Goal: Task Accomplishment & Management: Use online tool/utility

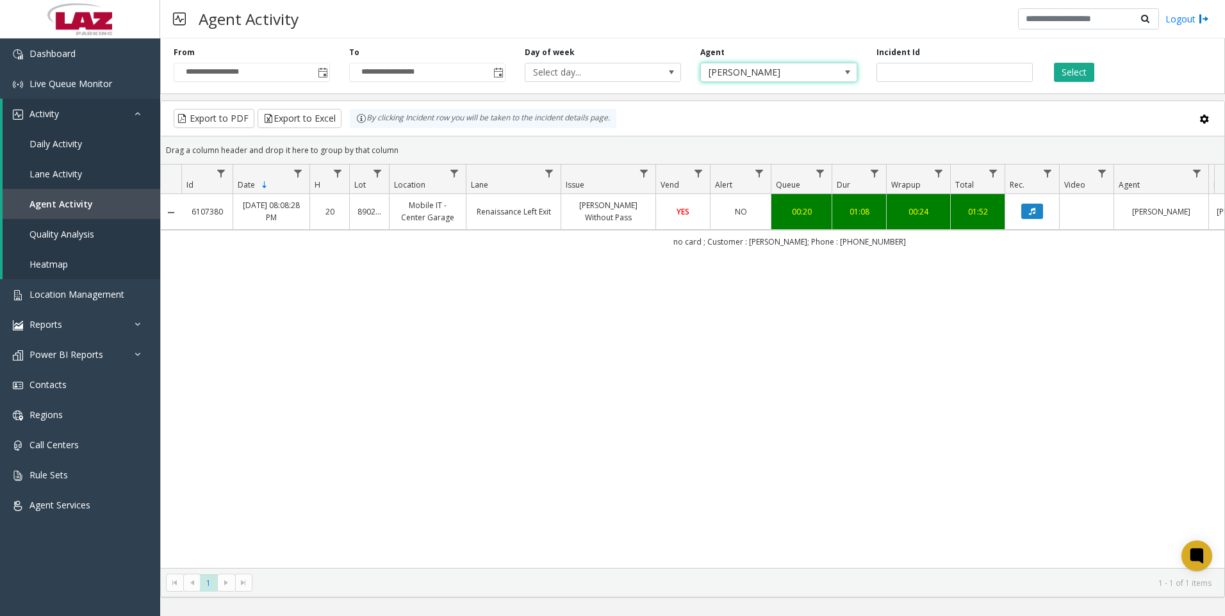
click at [756, 76] on span "[PERSON_NAME]" at bounding box center [763, 72] width 124 height 18
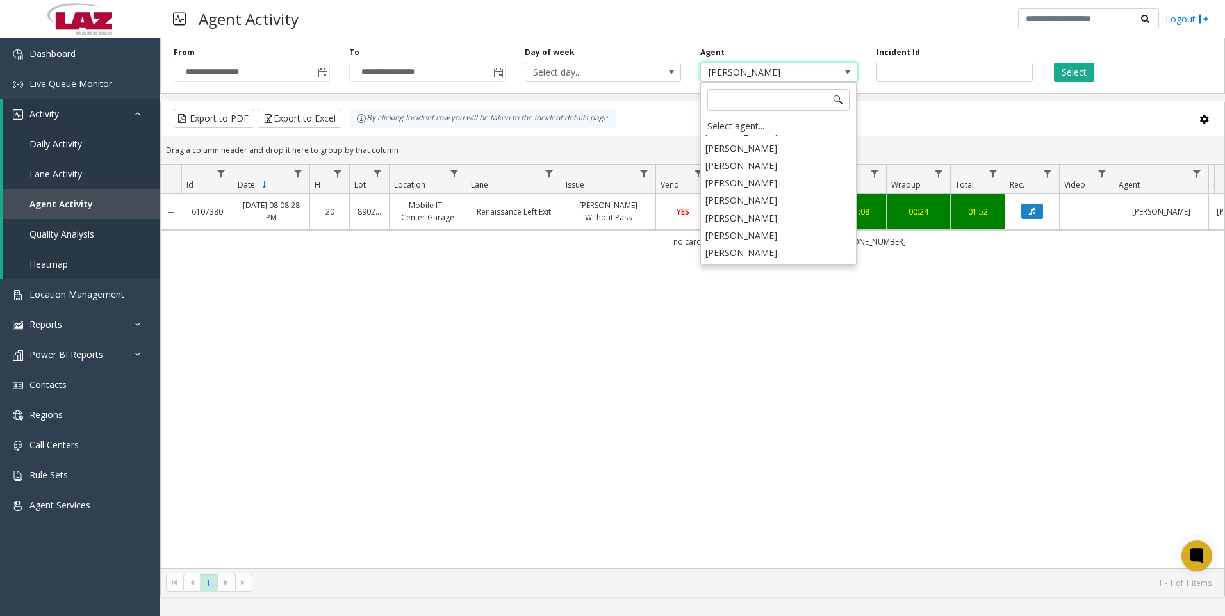
scroll to position [6780, 0]
click at [756, 265] on li "[PERSON_NAME]" at bounding box center [778, 273] width 152 height 17
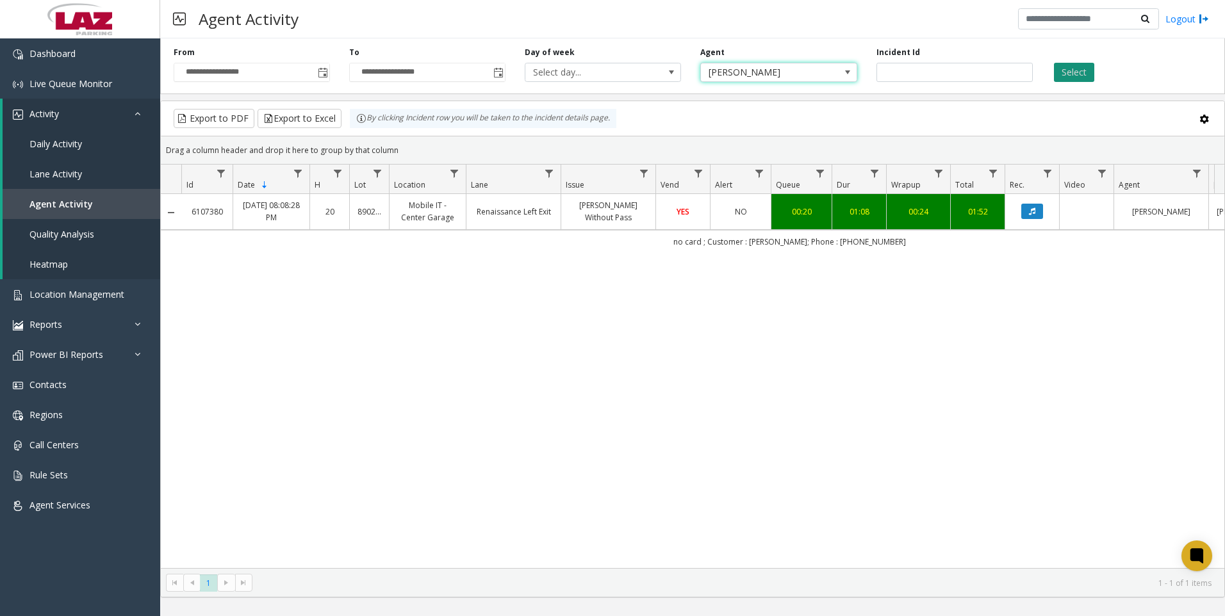
click at [1058, 71] on button "Select" at bounding box center [1074, 72] width 40 height 19
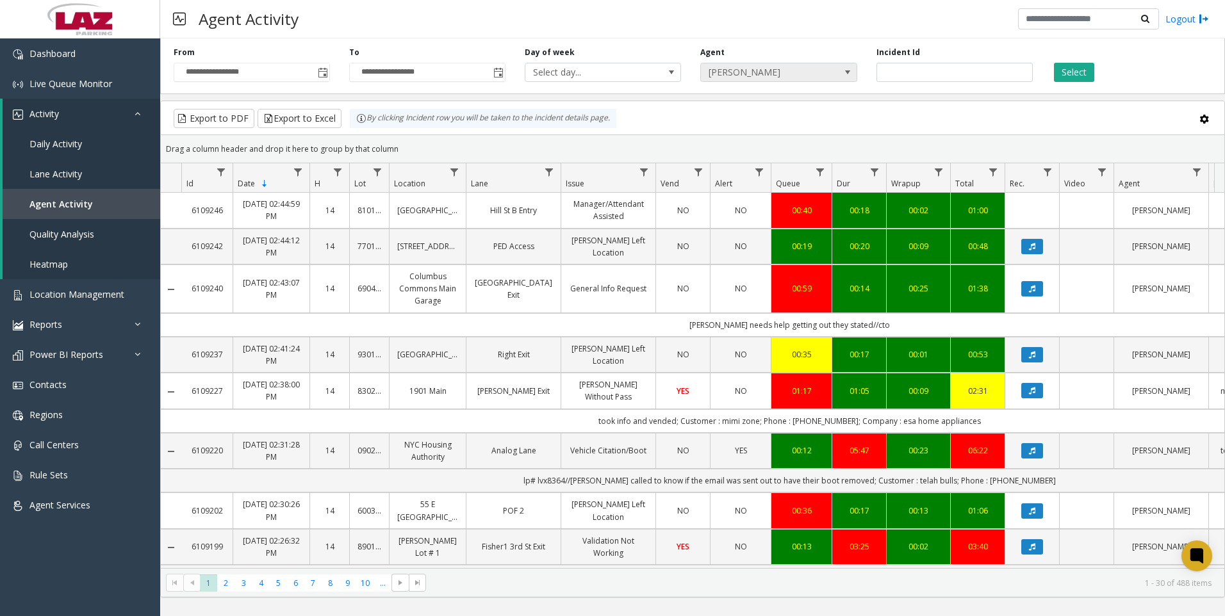
click at [743, 72] on span "[PERSON_NAME]" at bounding box center [763, 72] width 124 height 18
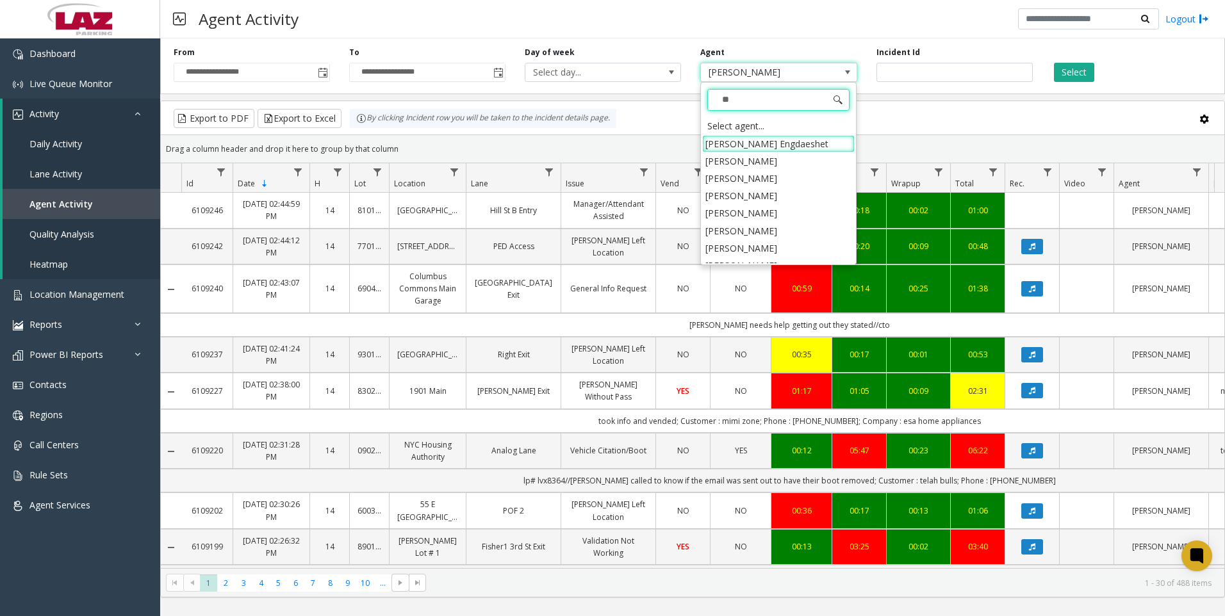
type input "***"
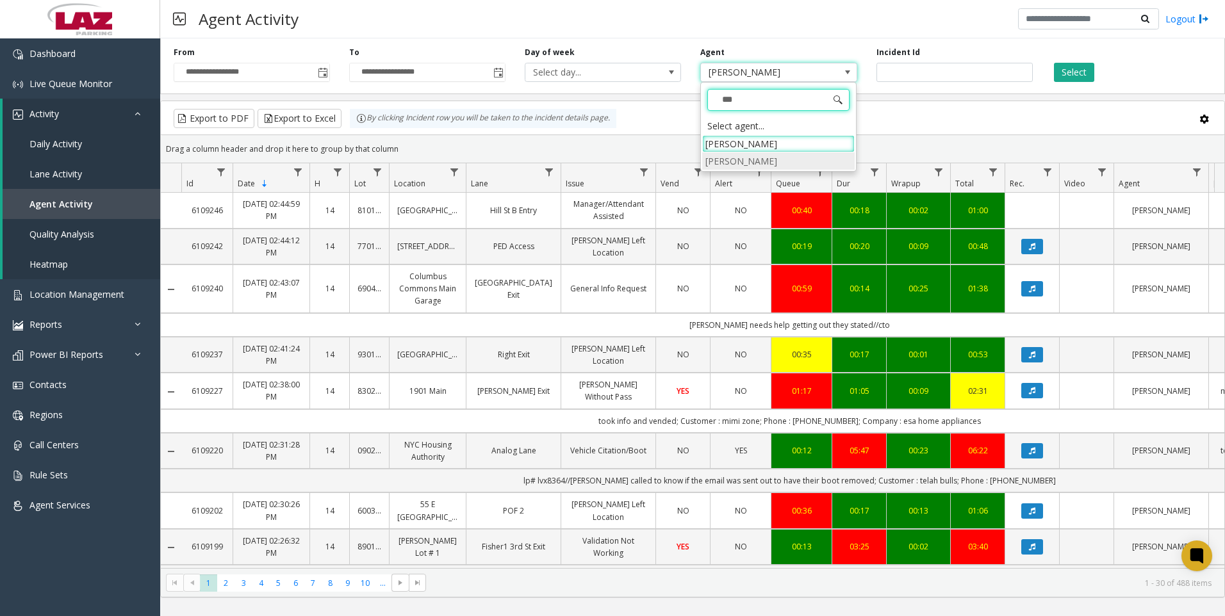
click at [747, 165] on li "[PERSON_NAME]" at bounding box center [778, 160] width 152 height 17
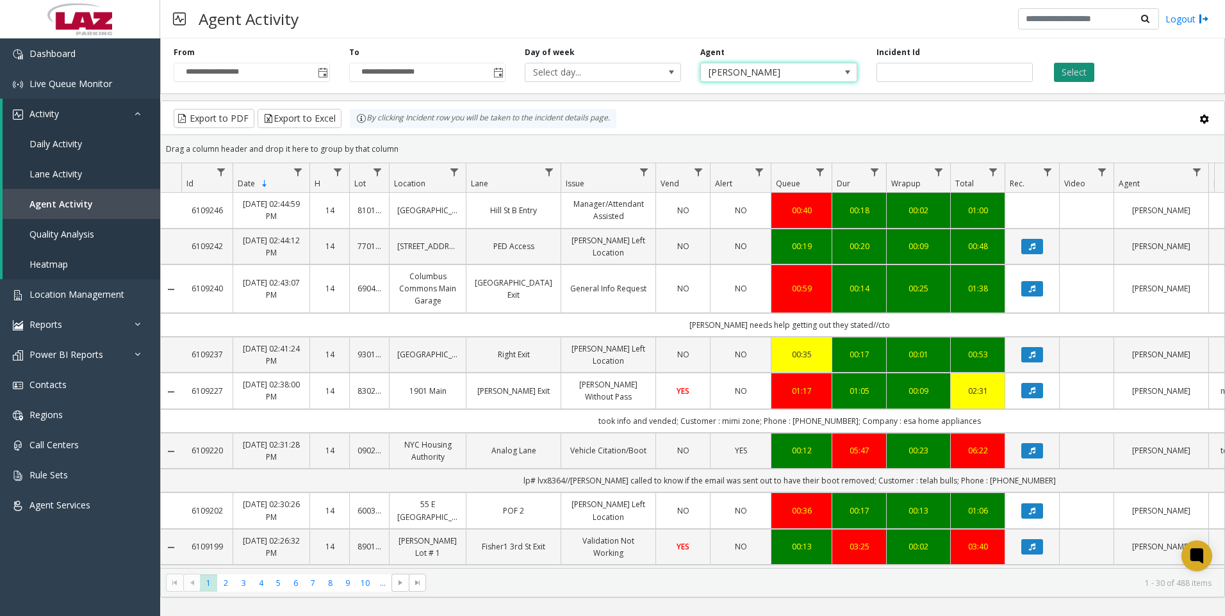
click at [1064, 67] on button "Select" at bounding box center [1074, 72] width 40 height 19
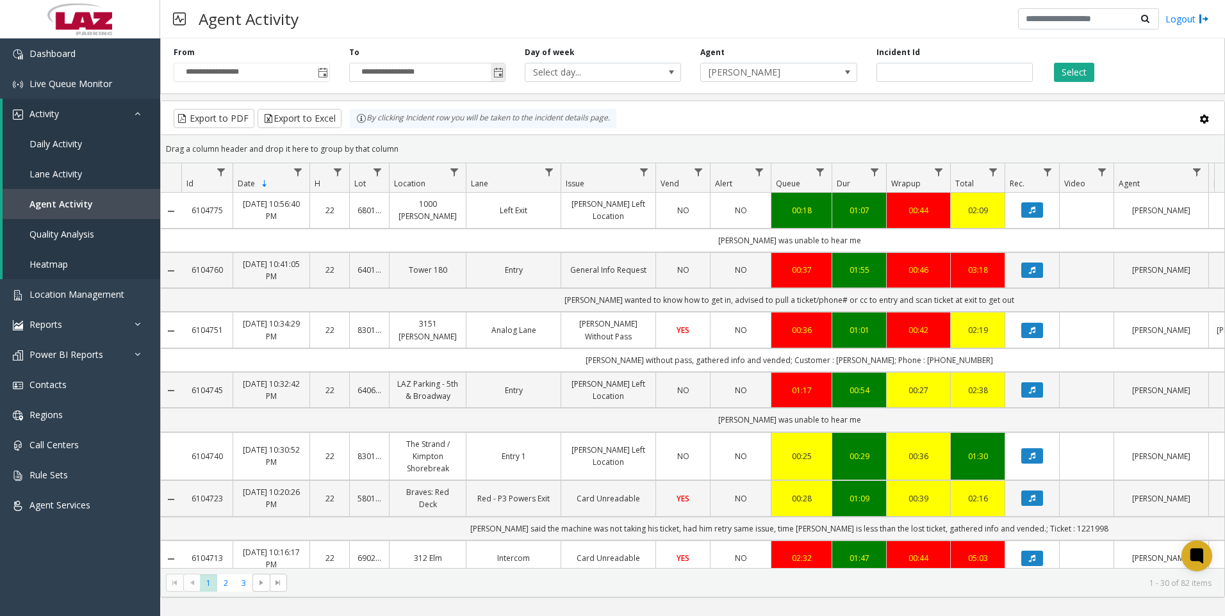
click at [494, 79] on span "Toggle popup" at bounding box center [498, 72] width 14 height 20
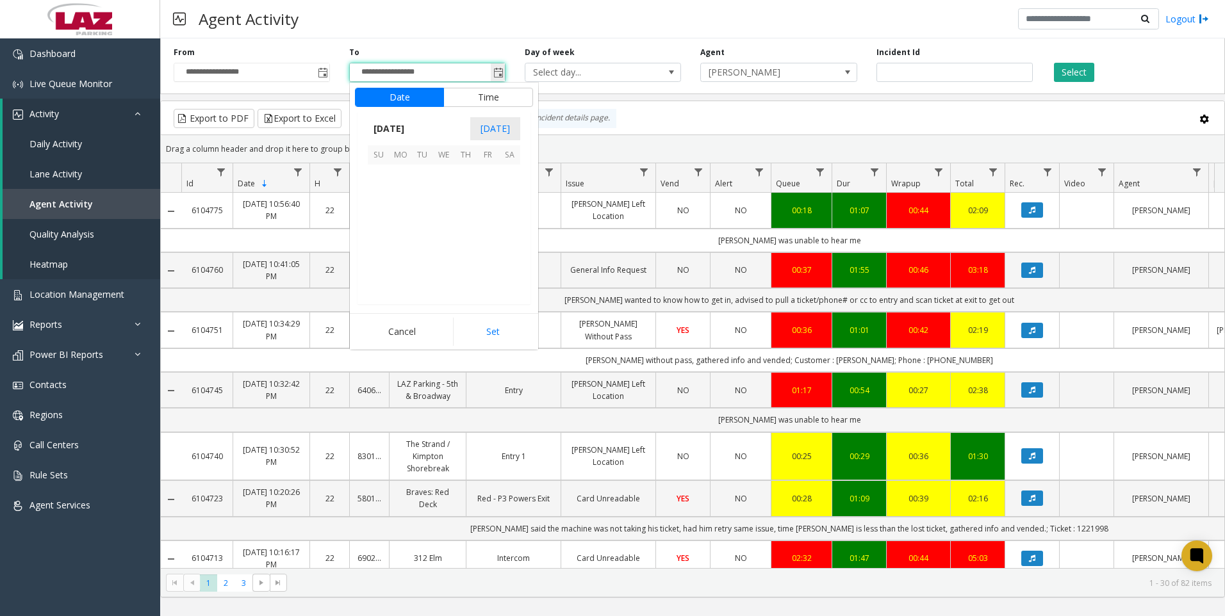
scroll to position [19, 0]
click at [465, 177] on span "4" at bounding box center [466, 176] width 22 height 22
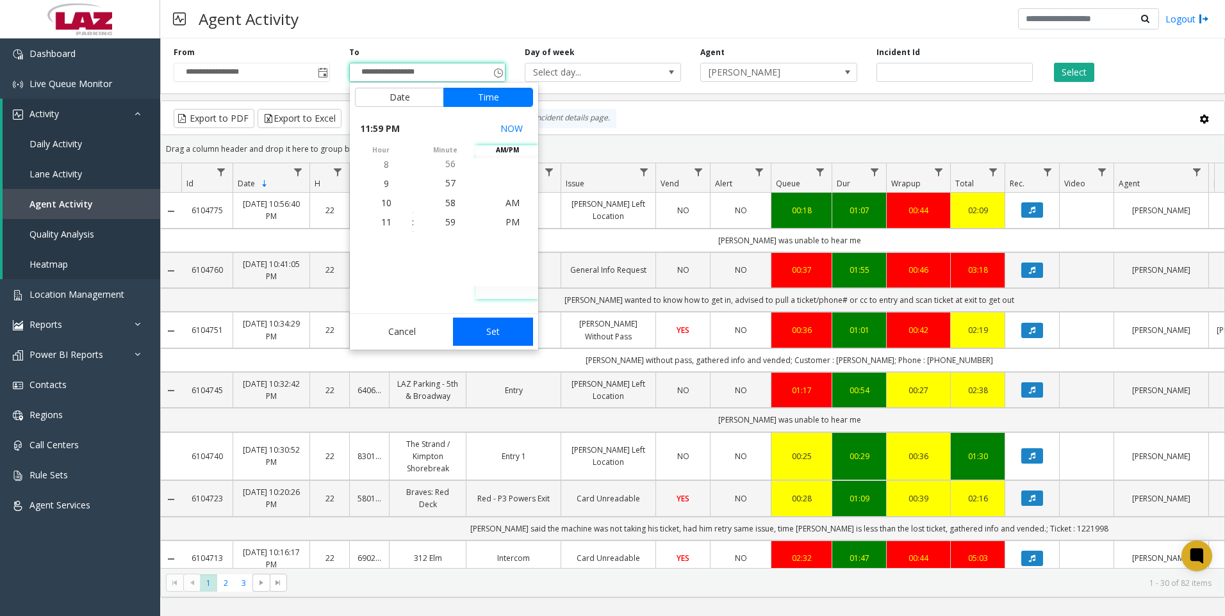
click at [492, 329] on button "Set" at bounding box center [493, 332] width 81 height 28
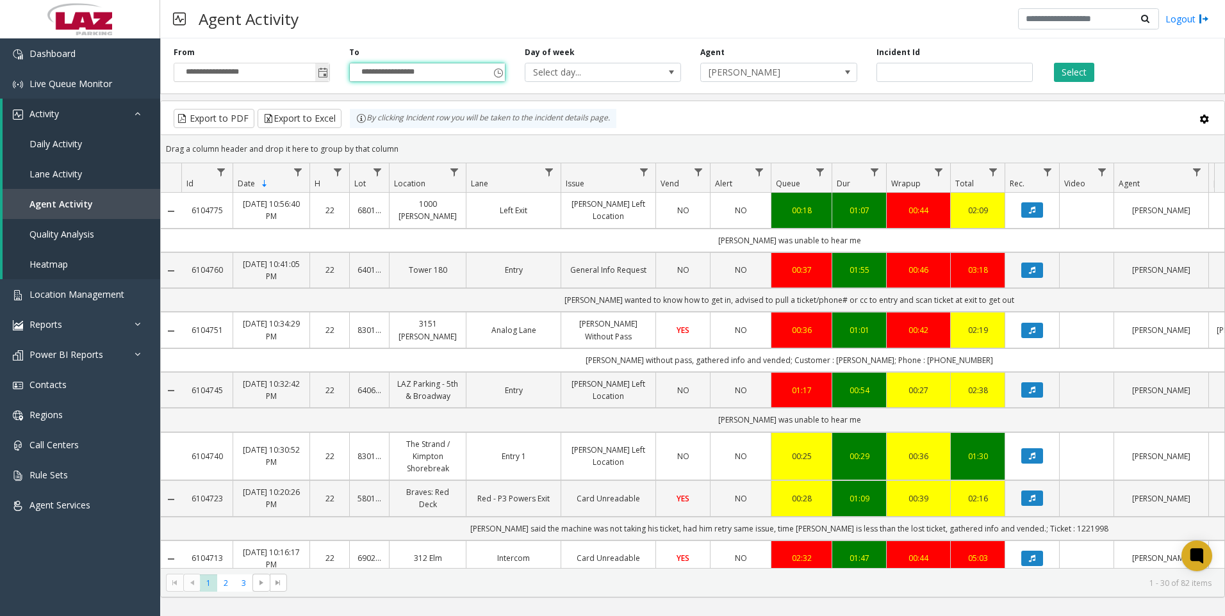
click at [324, 70] on span "Toggle popup" at bounding box center [323, 73] width 10 height 10
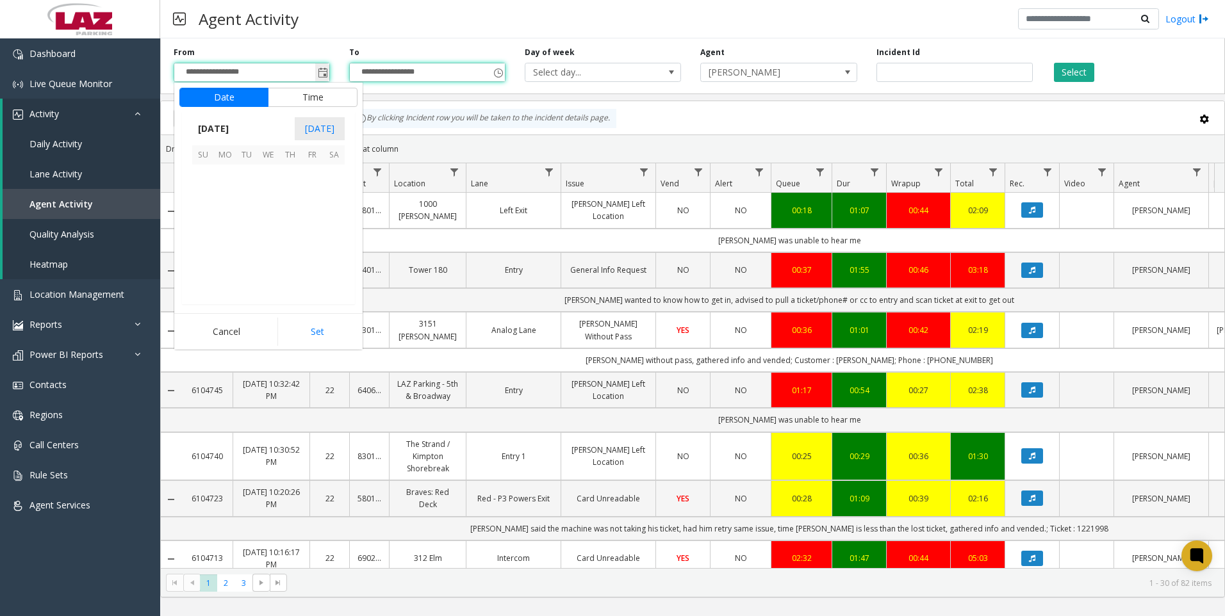
scroll to position [229856, 0]
click at [285, 173] on span "4" at bounding box center [290, 176] width 22 height 22
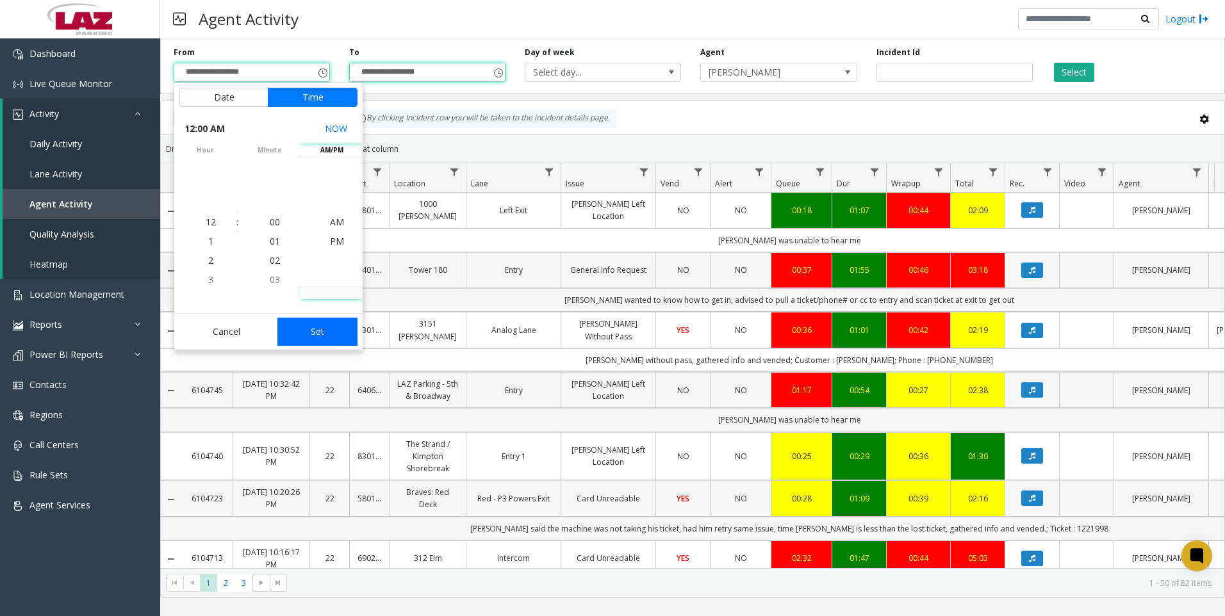
click at [320, 322] on button "Set" at bounding box center [317, 332] width 81 height 28
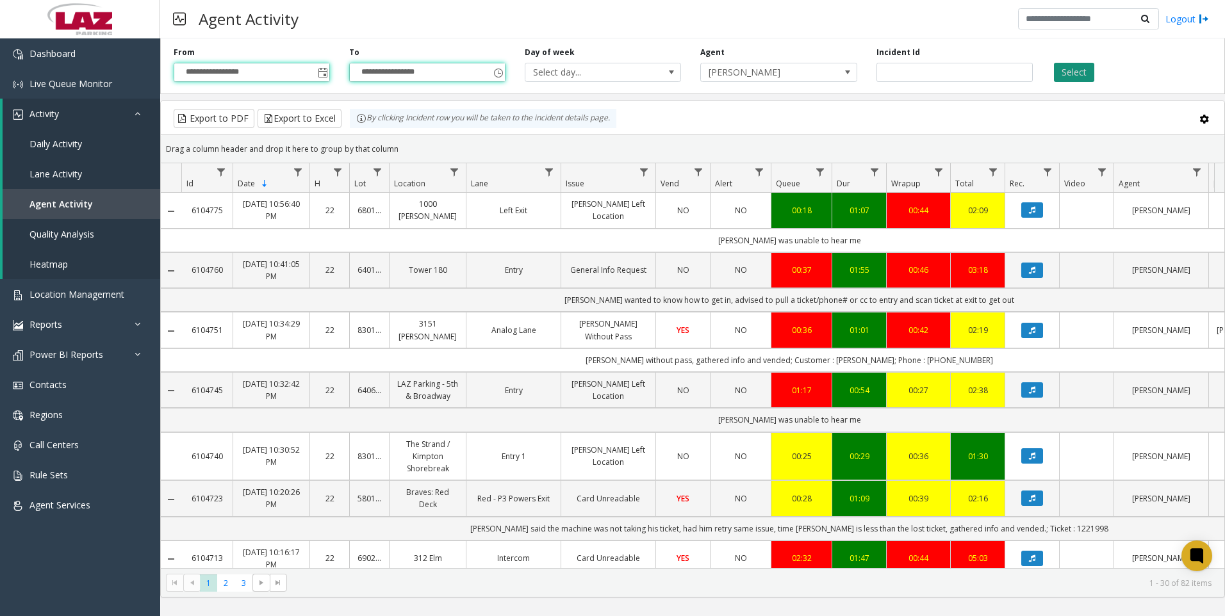
click at [1073, 70] on button "Select" at bounding box center [1074, 72] width 40 height 19
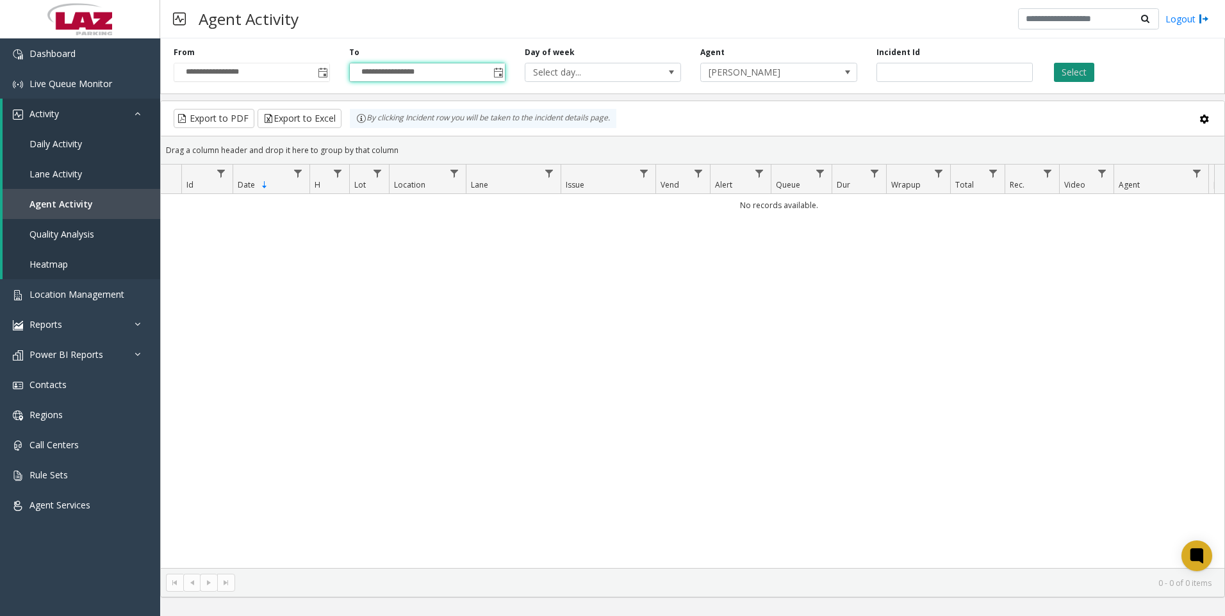
click at [1059, 79] on button "Select" at bounding box center [1074, 72] width 40 height 19
click at [318, 74] on span "Toggle popup" at bounding box center [323, 73] width 10 height 10
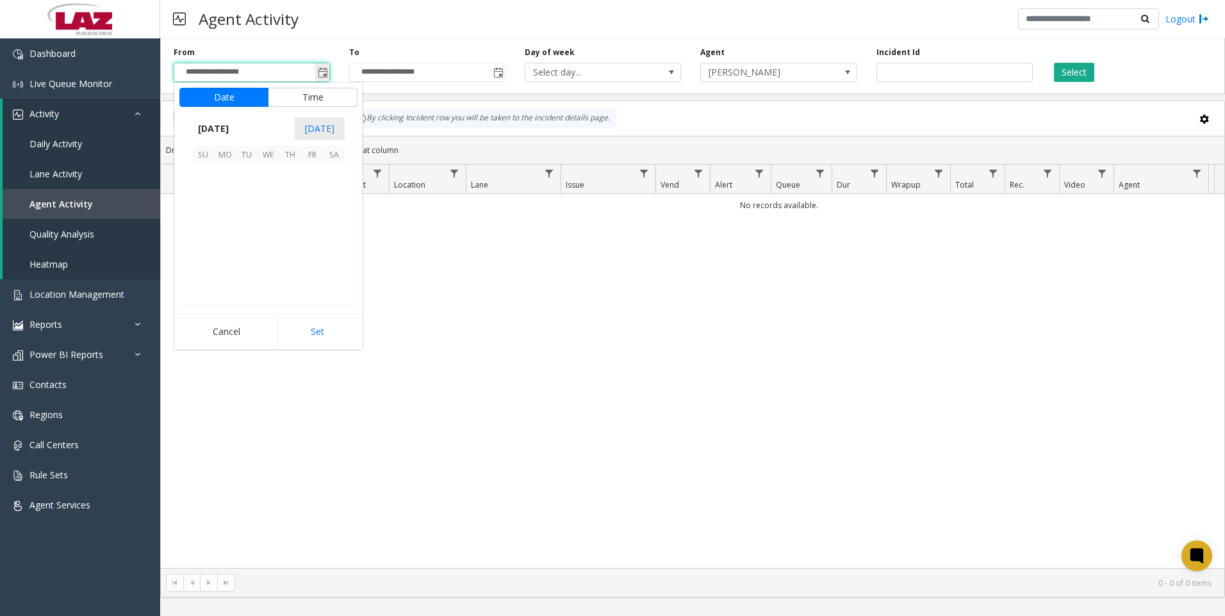
scroll to position [229856, 0]
click at [243, 175] on span "2" at bounding box center [247, 176] width 22 height 22
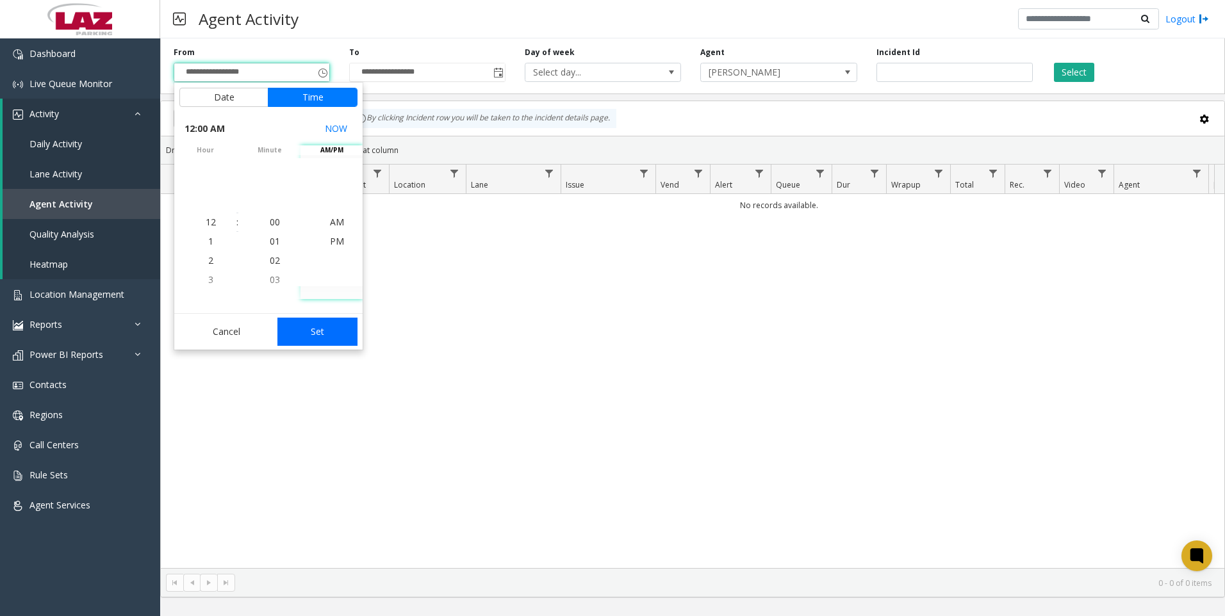
click at [338, 328] on button "Set" at bounding box center [317, 332] width 81 height 28
type input "**********"
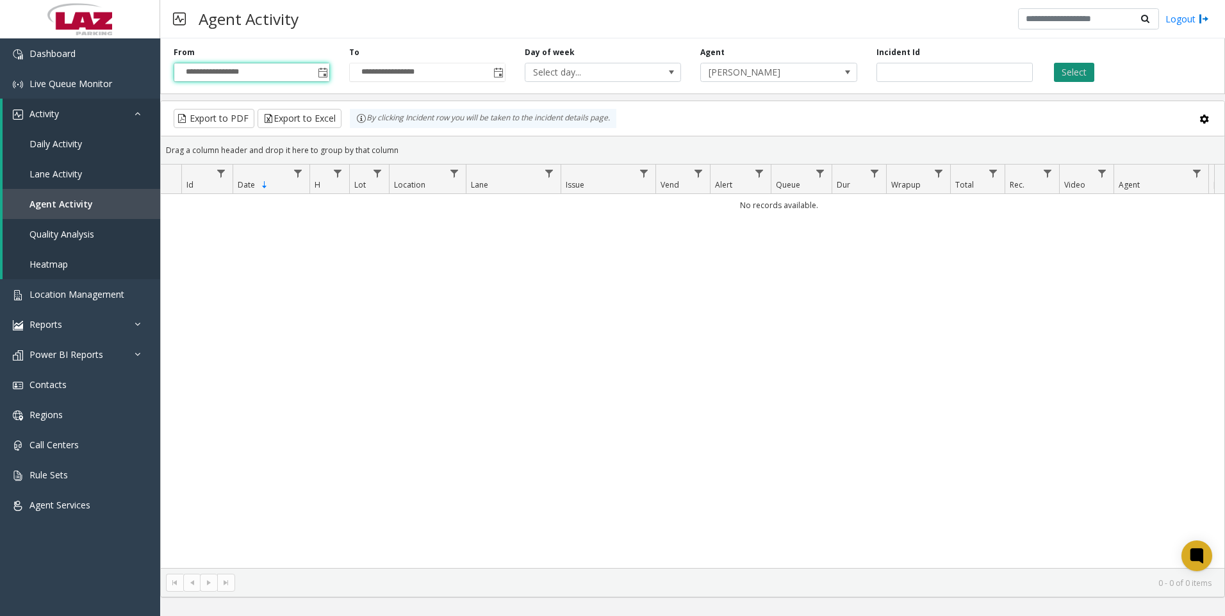
click at [1062, 74] on button "Select" at bounding box center [1074, 72] width 40 height 19
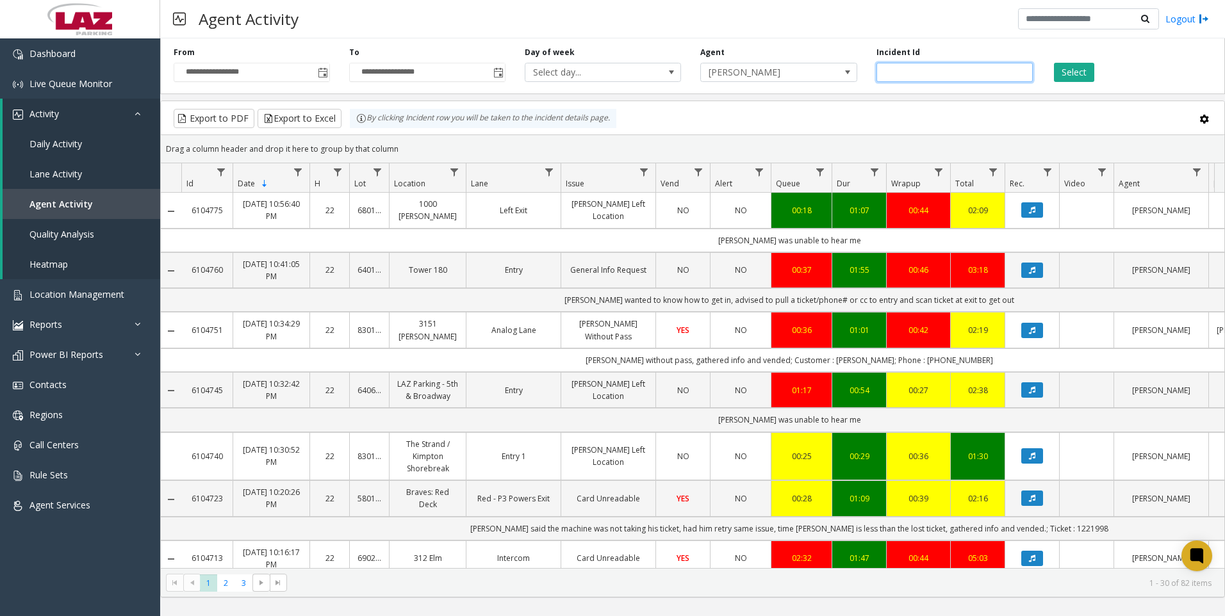
click at [899, 70] on input "number" at bounding box center [954, 72] width 156 height 19
paste input "*******"
click at [1064, 72] on button "Select" at bounding box center [1074, 72] width 40 height 19
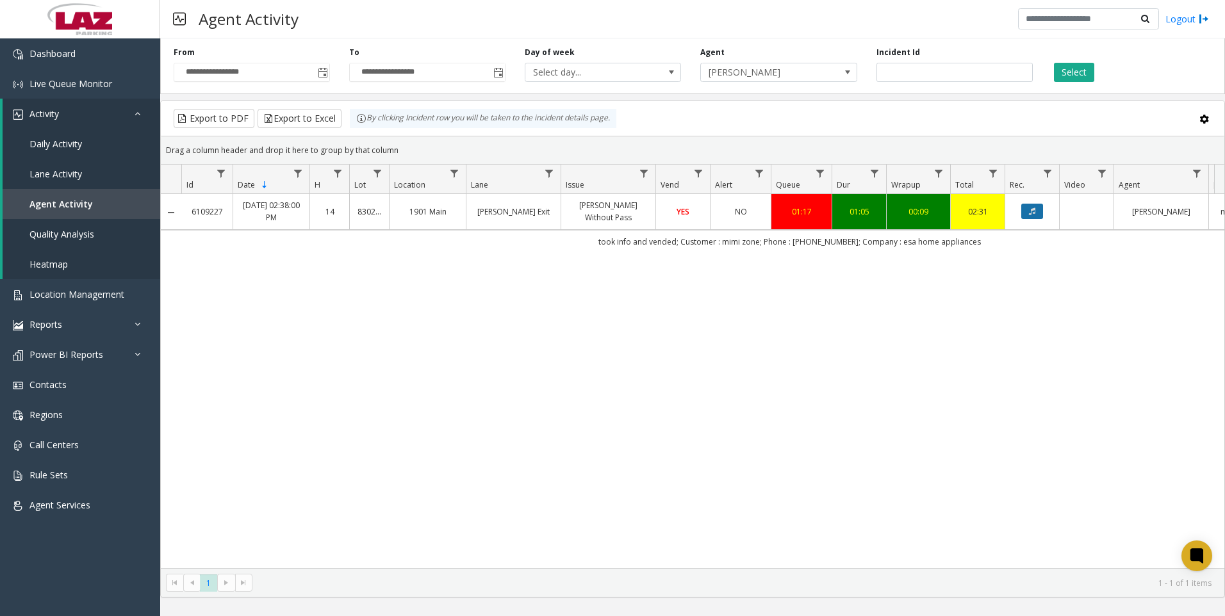
click at [1032, 208] on icon "Data table" at bounding box center [1032, 212] width 6 height 8
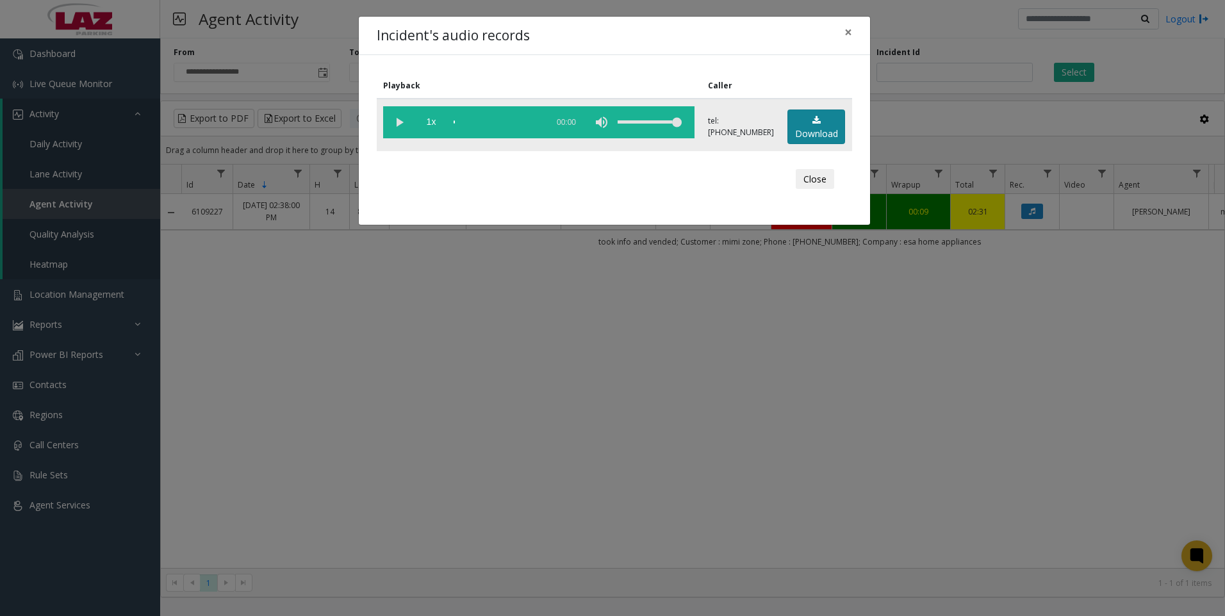
click at [810, 132] on link "Download" at bounding box center [816, 127] width 58 height 35
click at [403, 382] on div "Incident's audio records × Playback Caller 1x 01:15 tel:[PHONE_NUMBER] Download…" at bounding box center [612, 308] width 1225 height 616
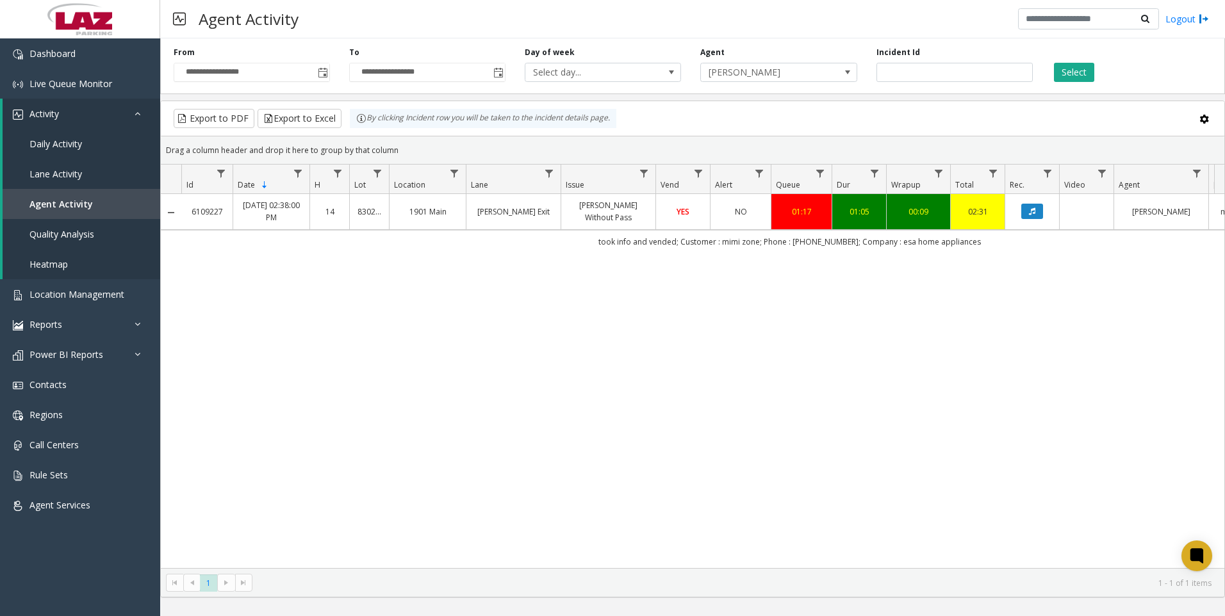
drag, startPoint x: 252, startPoint y: 482, endPoint x: 369, endPoint y: 372, distance: 160.8
click at [252, 482] on div "6109227 [DATE] 02:38:00 PM 14 830204 1901 Main [PERSON_NAME] Exit [PERSON_NAME]…" at bounding box center [692, 381] width 1063 height 374
click at [993, 65] on input "*******" at bounding box center [954, 72] width 156 height 19
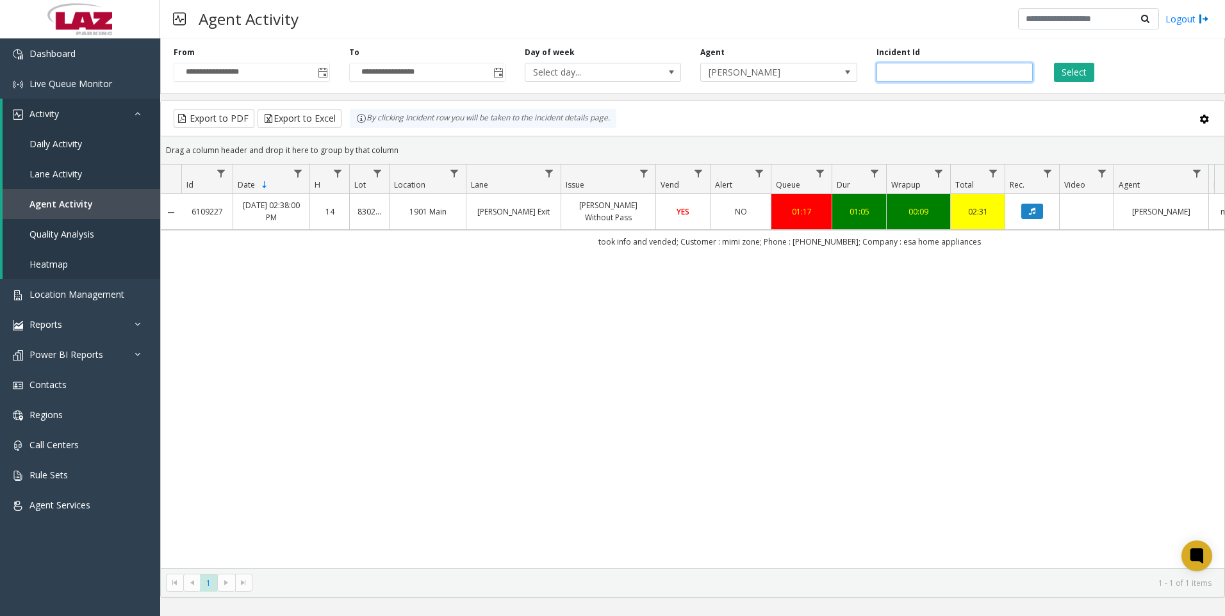
paste input "number"
type input "*******"
click at [1075, 81] on button "Select" at bounding box center [1074, 72] width 40 height 19
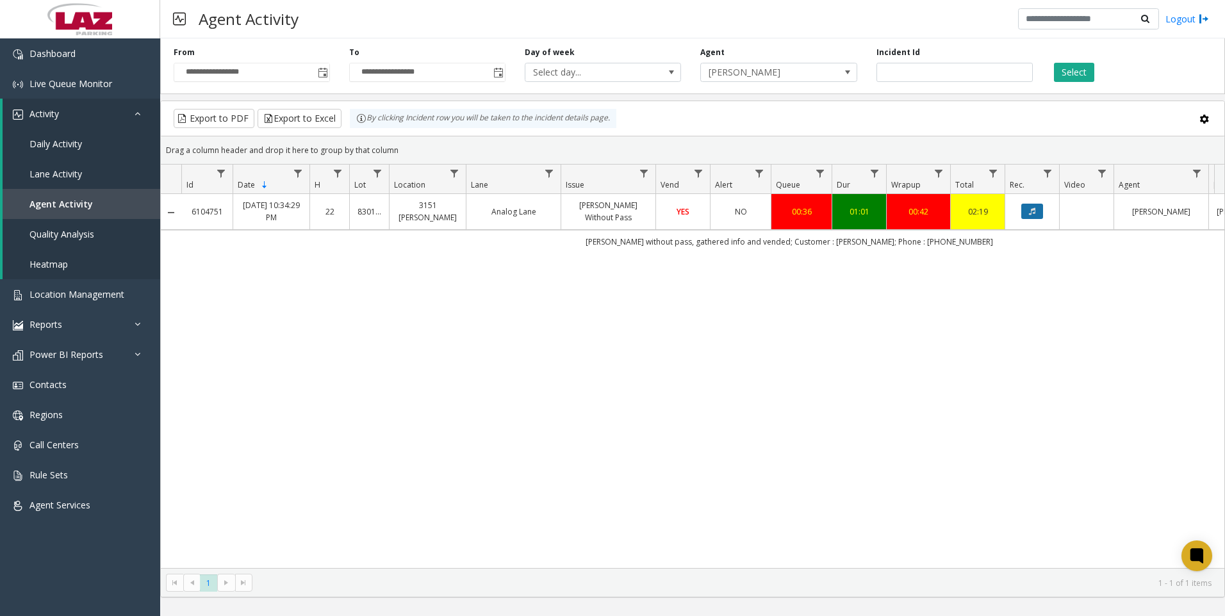
click at [1030, 210] on icon "Data table" at bounding box center [1032, 212] width 6 height 8
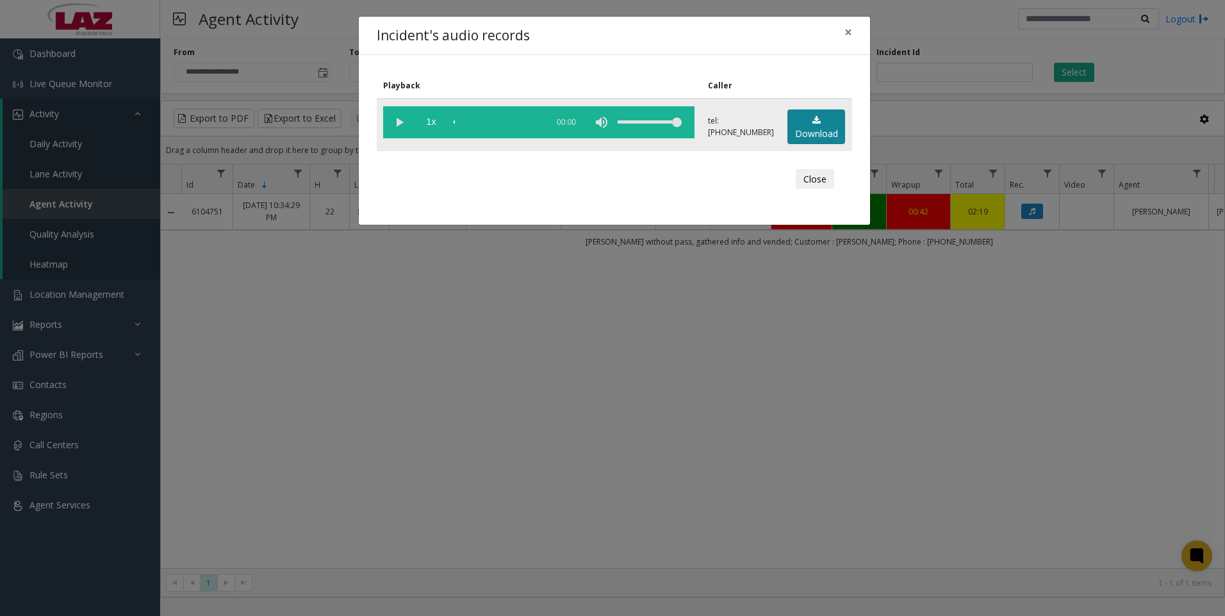
click at [796, 131] on link "Download" at bounding box center [816, 127] width 58 height 35
click at [380, 488] on div "Incident's audio records × Playback Caller 1x 01:16 tel:[PHONE_NUMBER] Download…" at bounding box center [612, 308] width 1225 height 616
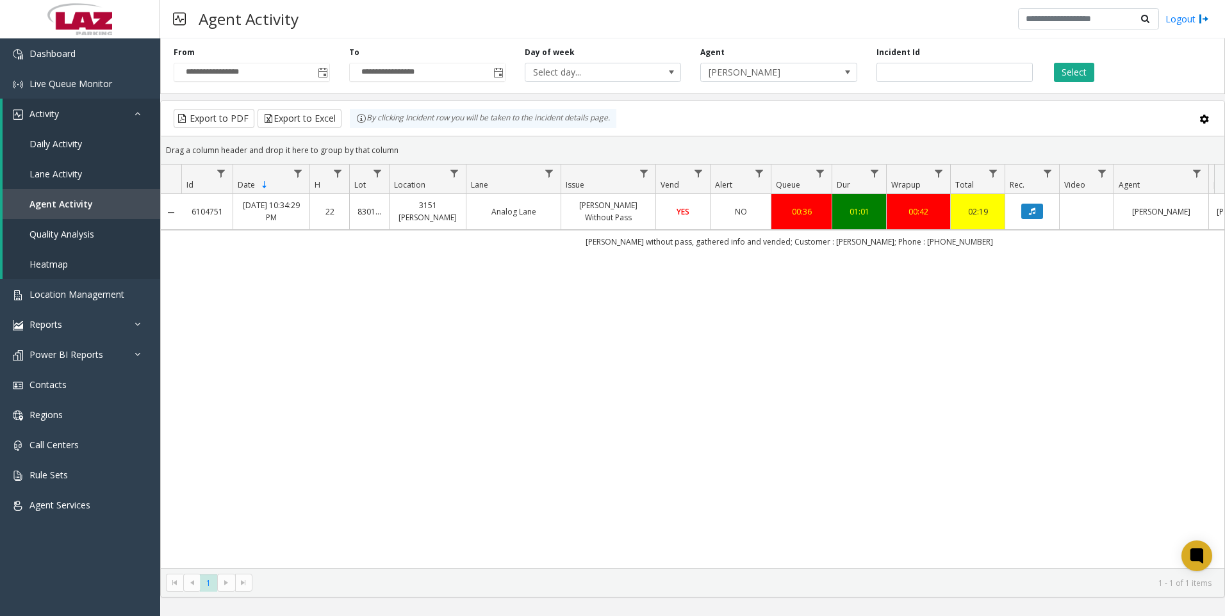
click at [441, 387] on div "6104751 [DATE] 10:34:29 PM 22 830196 3151 [PERSON_NAME] Analog [PERSON_NAME] Wi…" at bounding box center [692, 381] width 1063 height 374
drag, startPoint x: 913, startPoint y: 75, endPoint x: 880, endPoint y: 85, distance: 34.0
click at [880, 85] on div "**********" at bounding box center [692, 63] width 1064 height 61
click at [840, 75] on span at bounding box center [847, 72] width 18 height 18
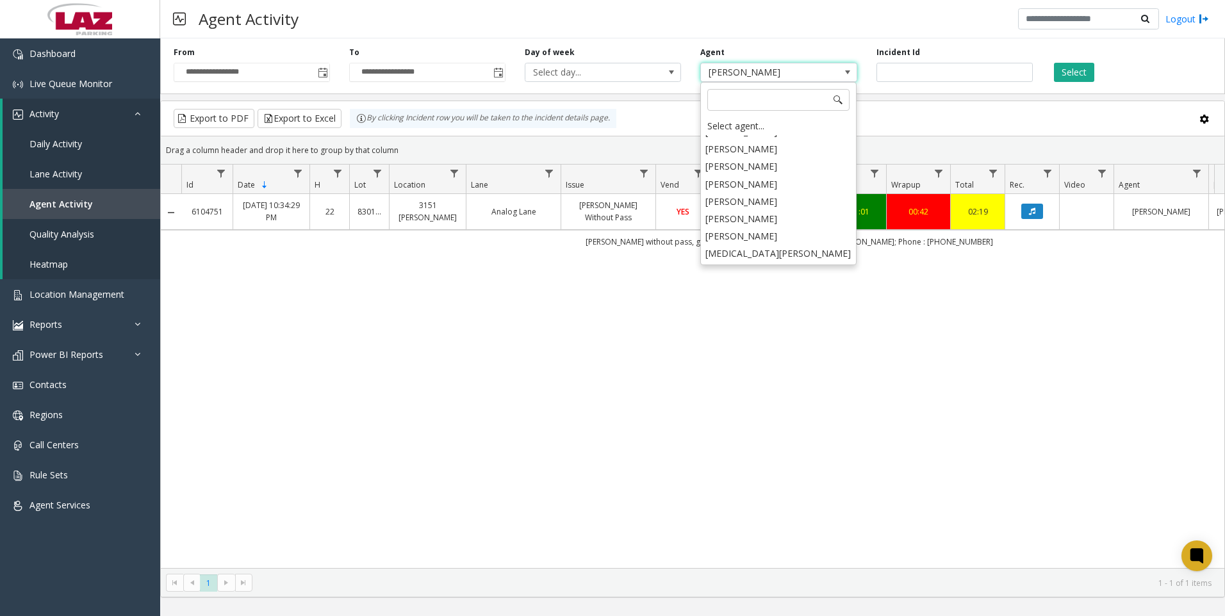
scroll to position [7101, 0]
click at [758, 241] on li "[PERSON_NAME]" at bounding box center [778, 249] width 152 height 17
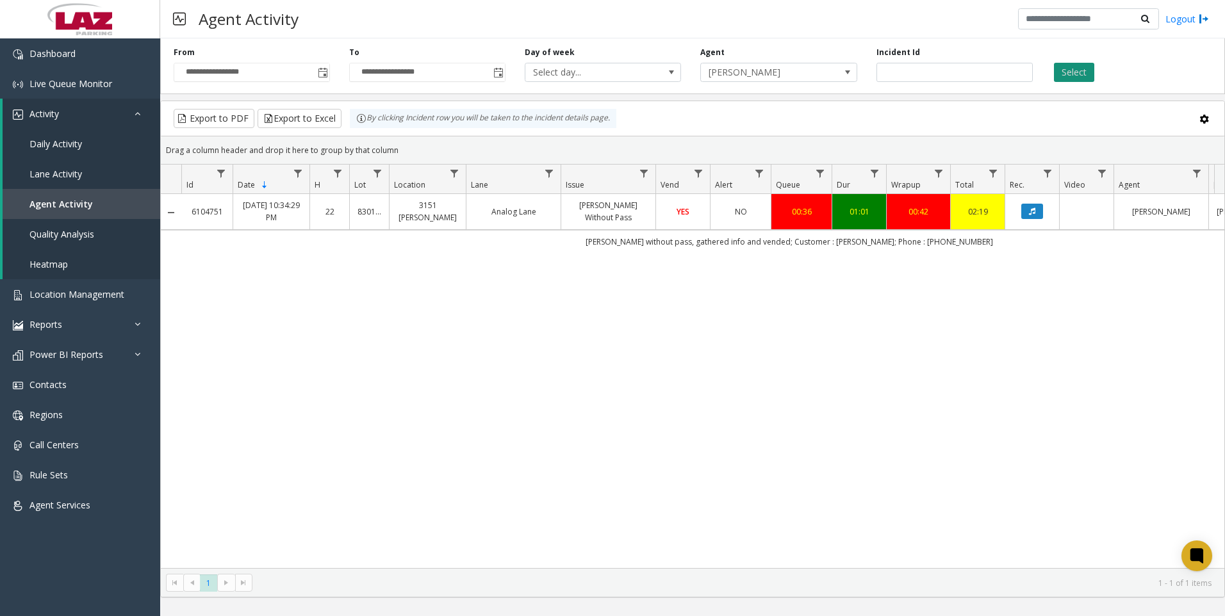
click at [1064, 67] on button "Select" at bounding box center [1074, 72] width 40 height 19
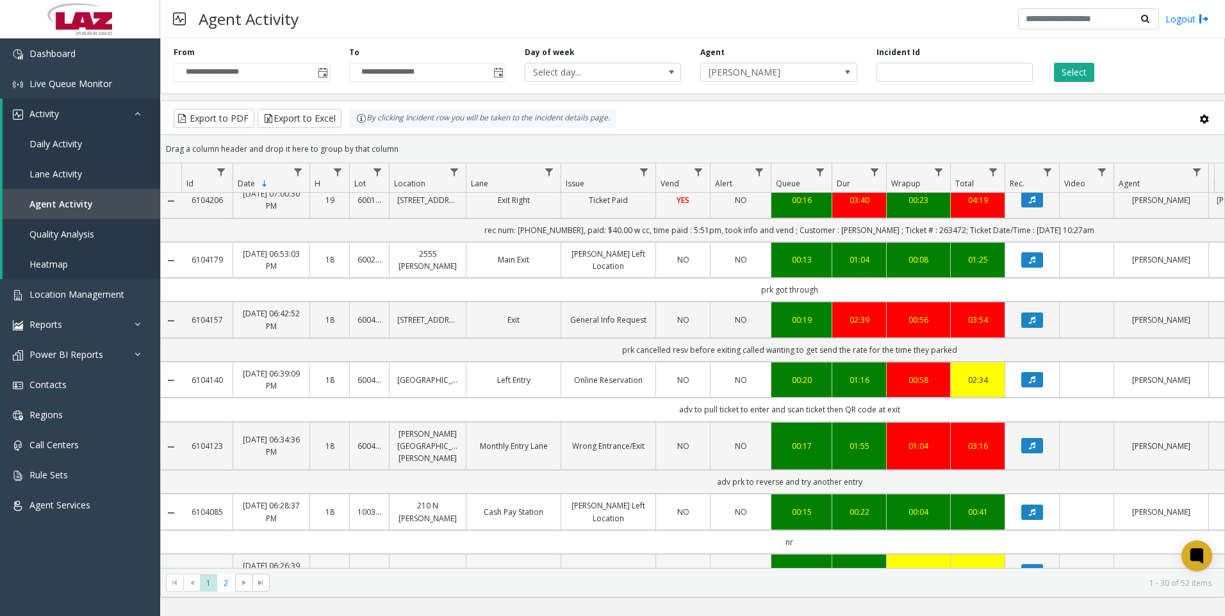
scroll to position [1089, 0]
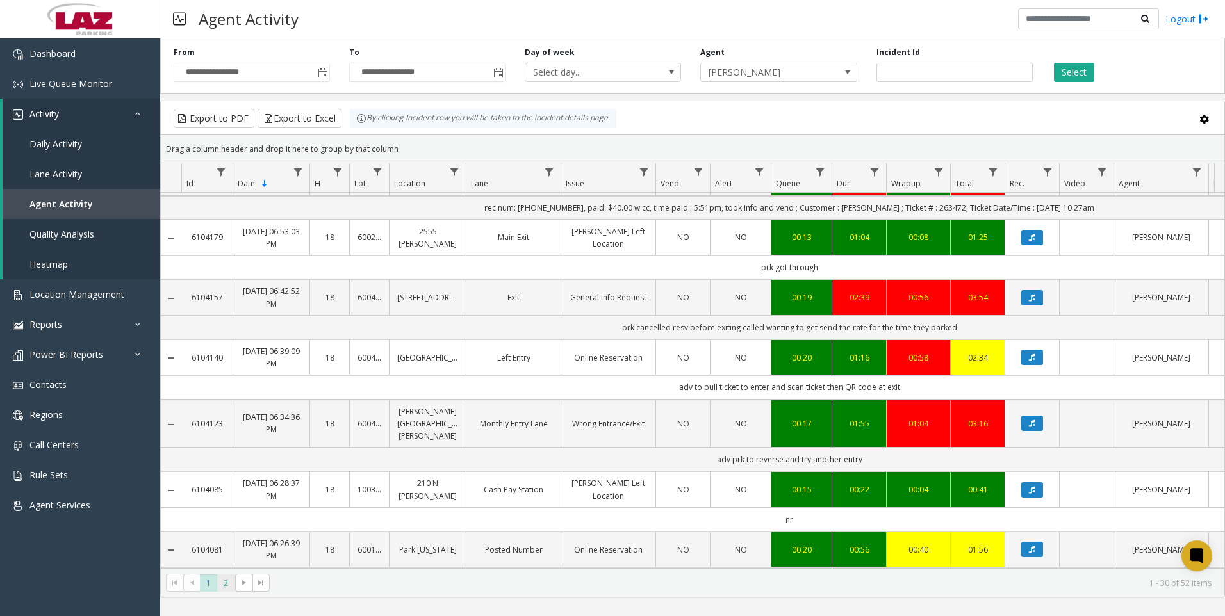
click at [226, 576] on span "2" at bounding box center [225, 582] width 17 height 17
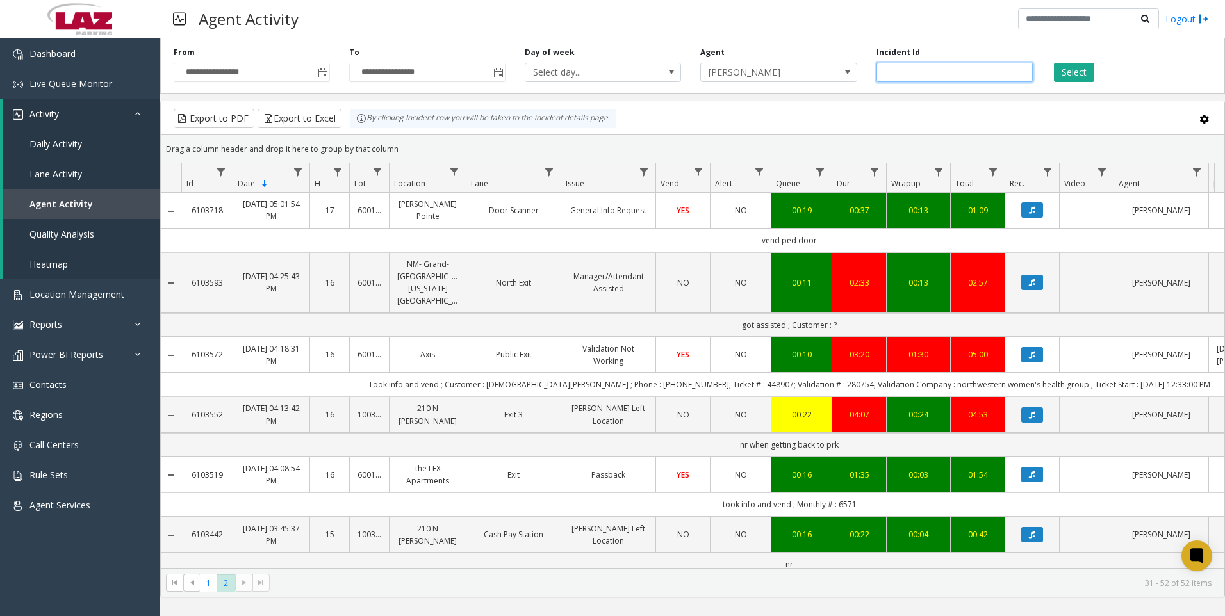
click at [900, 79] on input "number" at bounding box center [954, 72] width 156 height 19
paste input "*******"
click at [1059, 78] on button "Select" at bounding box center [1074, 72] width 40 height 19
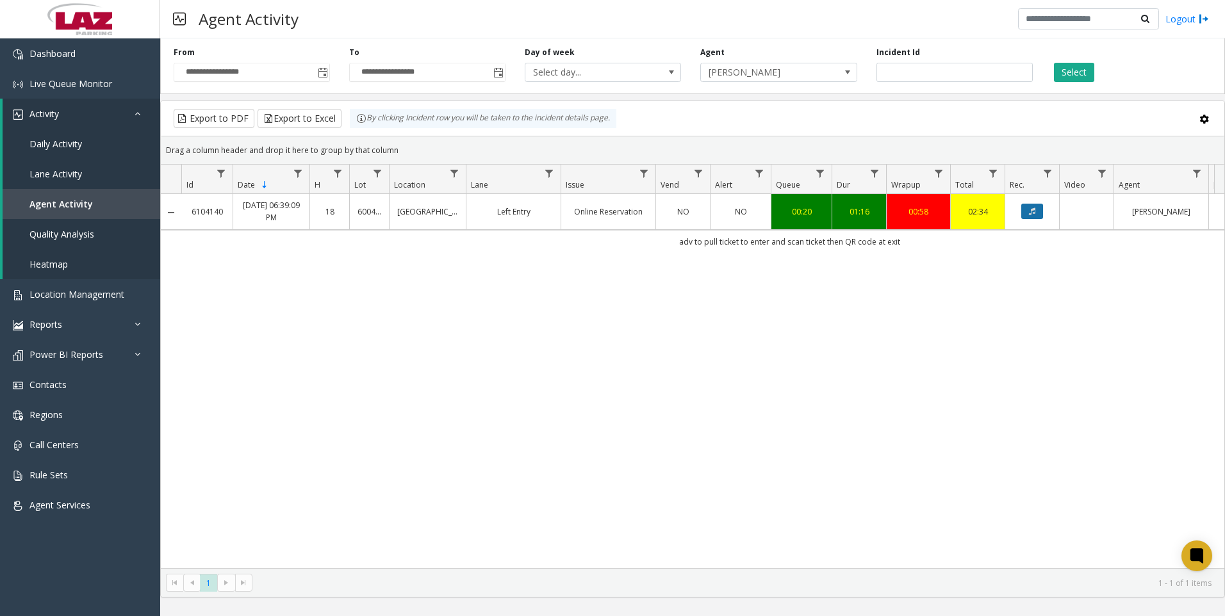
click at [1034, 215] on icon "Data table" at bounding box center [1032, 212] width 6 height 8
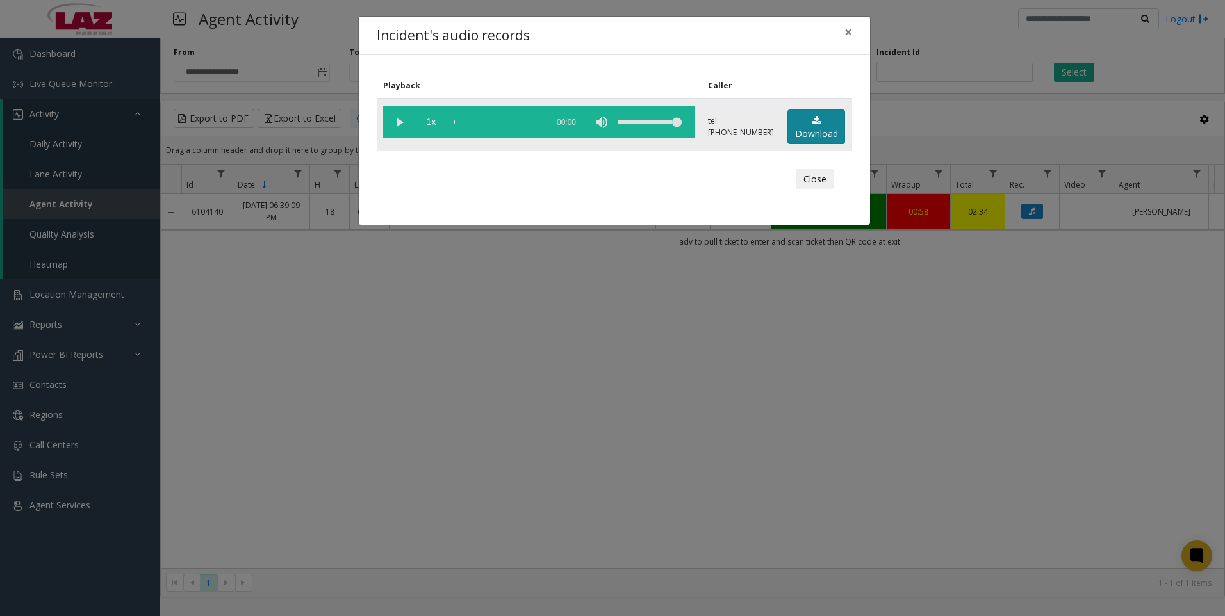
click at [788, 125] on link "Download" at bounding box center [816, 127] width 58 height 35
click at [330, 487] on div "Incident's audio records × Playback Caller 1x 01:22 tel:[PHONE_NUMBER] Download…" at bounding box center [612, 308] width 1225 height 616
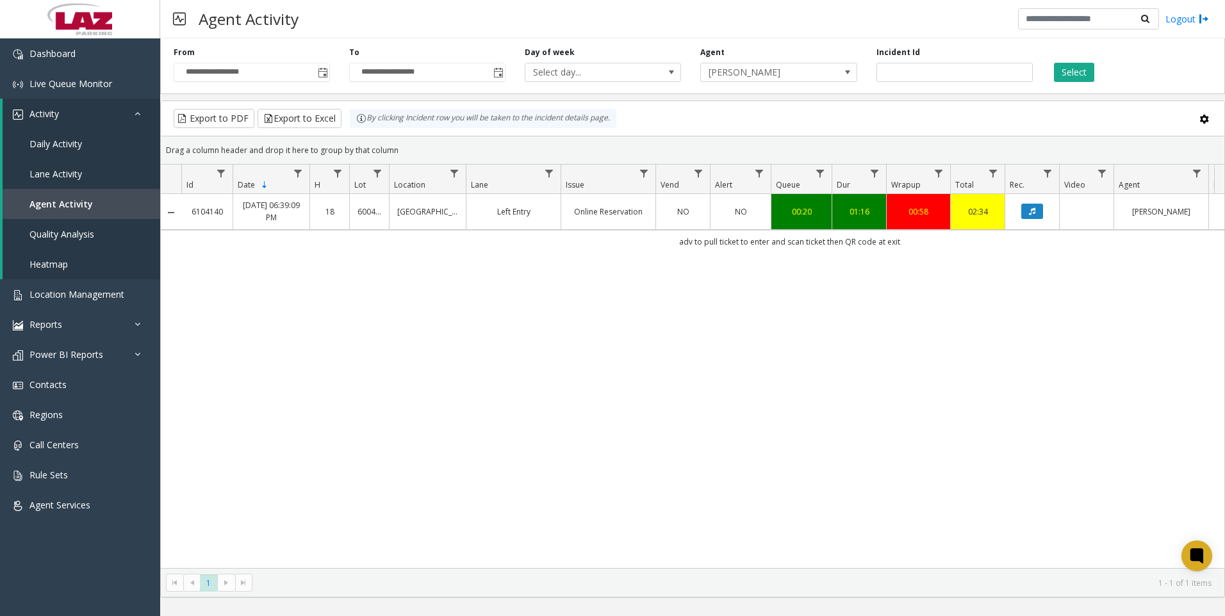
drag, startPoint x: 209, startPoint y: 417, endPoint x: 329, endPoint y: 343, distance: 140.9
click at [211, 416] on div "6104140 [DATE] 06:39:09 PM 18 600405 [GEOGRAPHIC_DATA] Left Entry Online Reserv…" at bounding box center [692, 381] width 1063 height 374
click at [944, 69] on input "*******" at bounding box center [954, 72] width 156 height 19
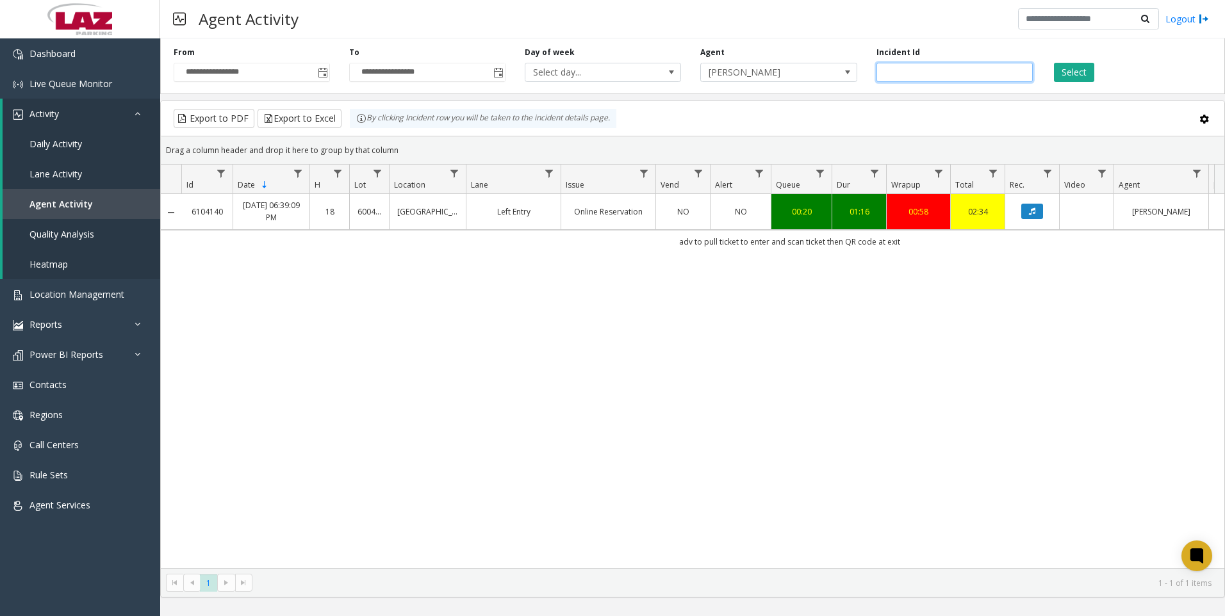
paste input "number"
type input "*******"
click at [1084, 67] on button "Select" at bounding box center [1074, 72] width 40 height 19
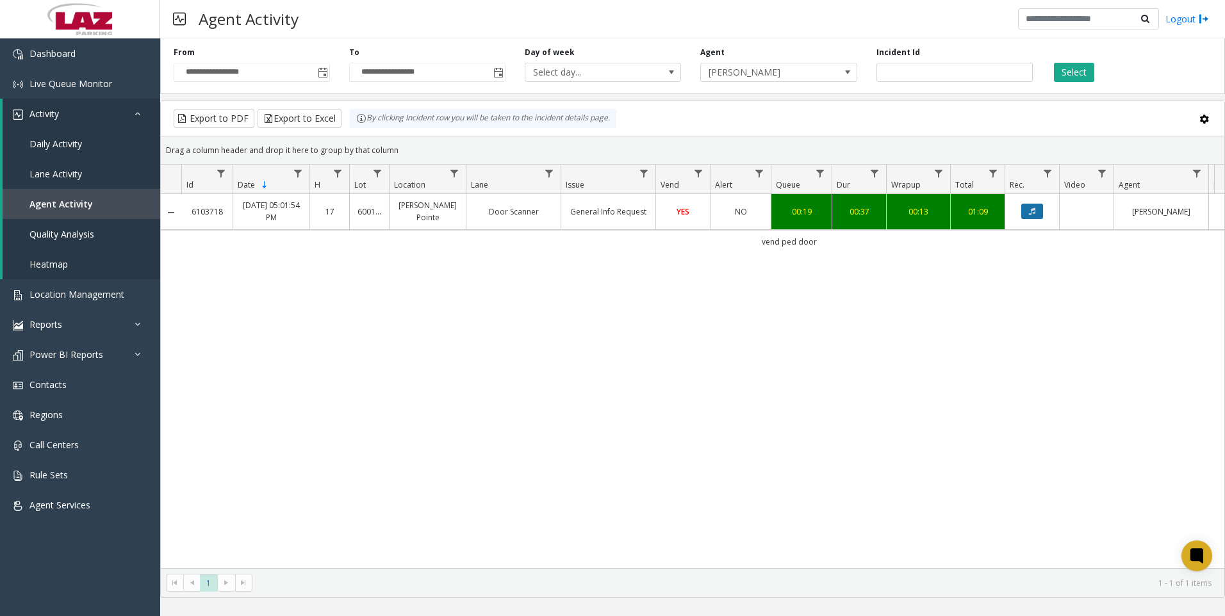
click at [1037, 217] on button "Data table" at bounding box center [1032, 211] width 22 height 15
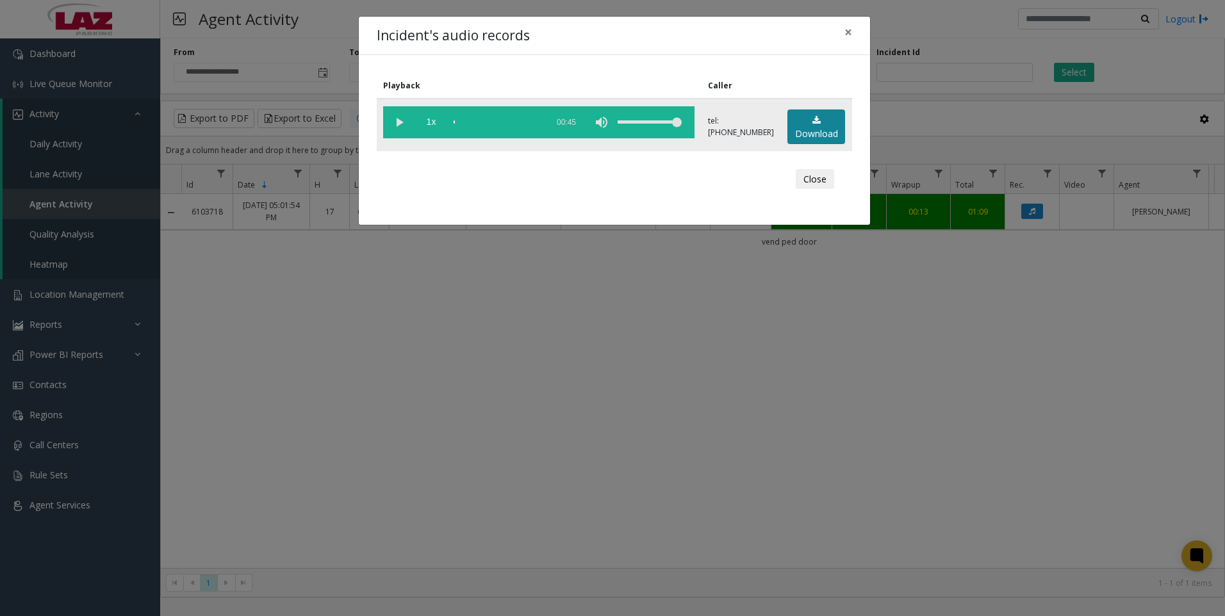
click at [799, 136] on link "Download" at bounding box center [816, 127] width 58 height 35
